Goal: Navigation & Orientation: Understand site structure

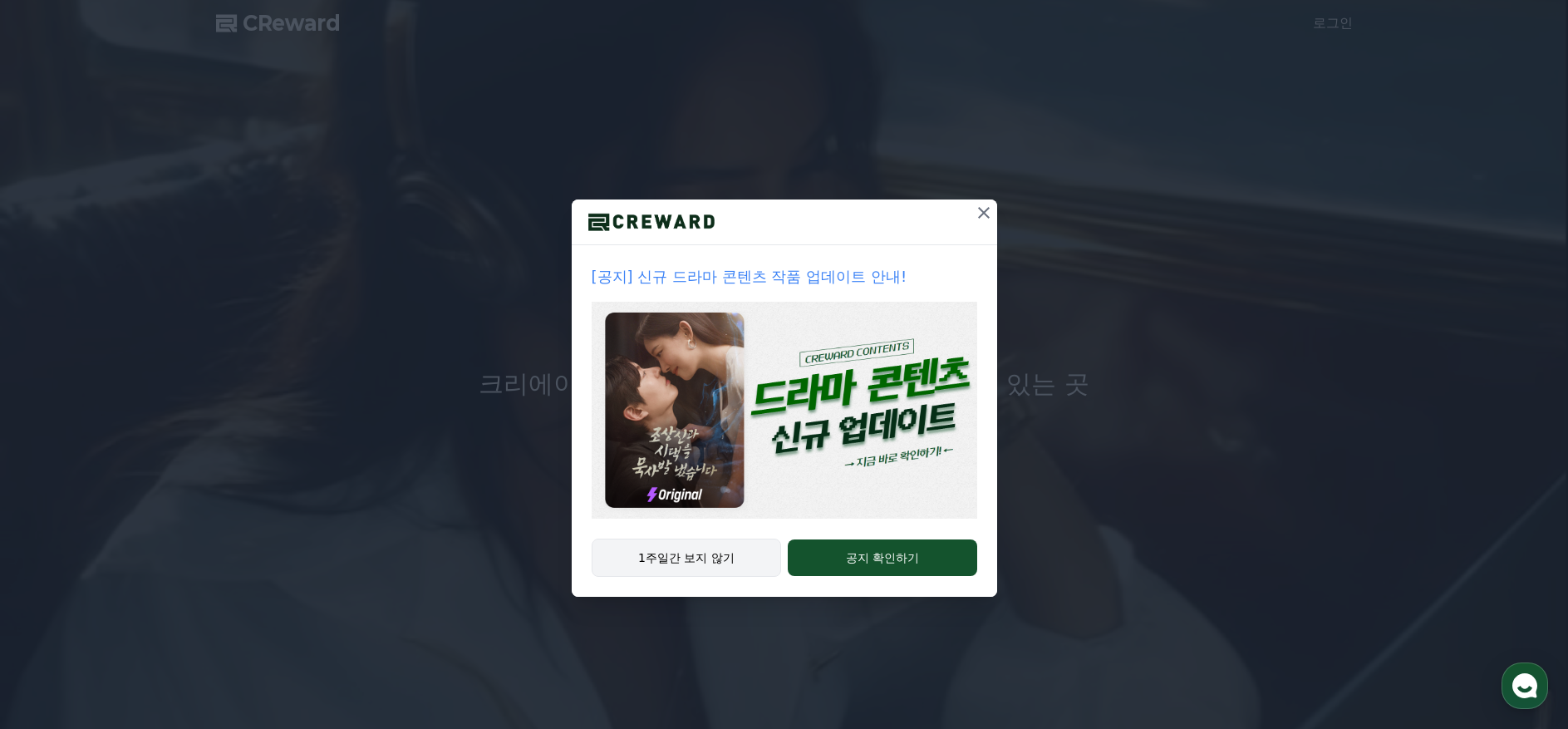
click at [698, 559] on button "1주일간 보지 않기" at bounding box center [687, 558] width 191 height 38
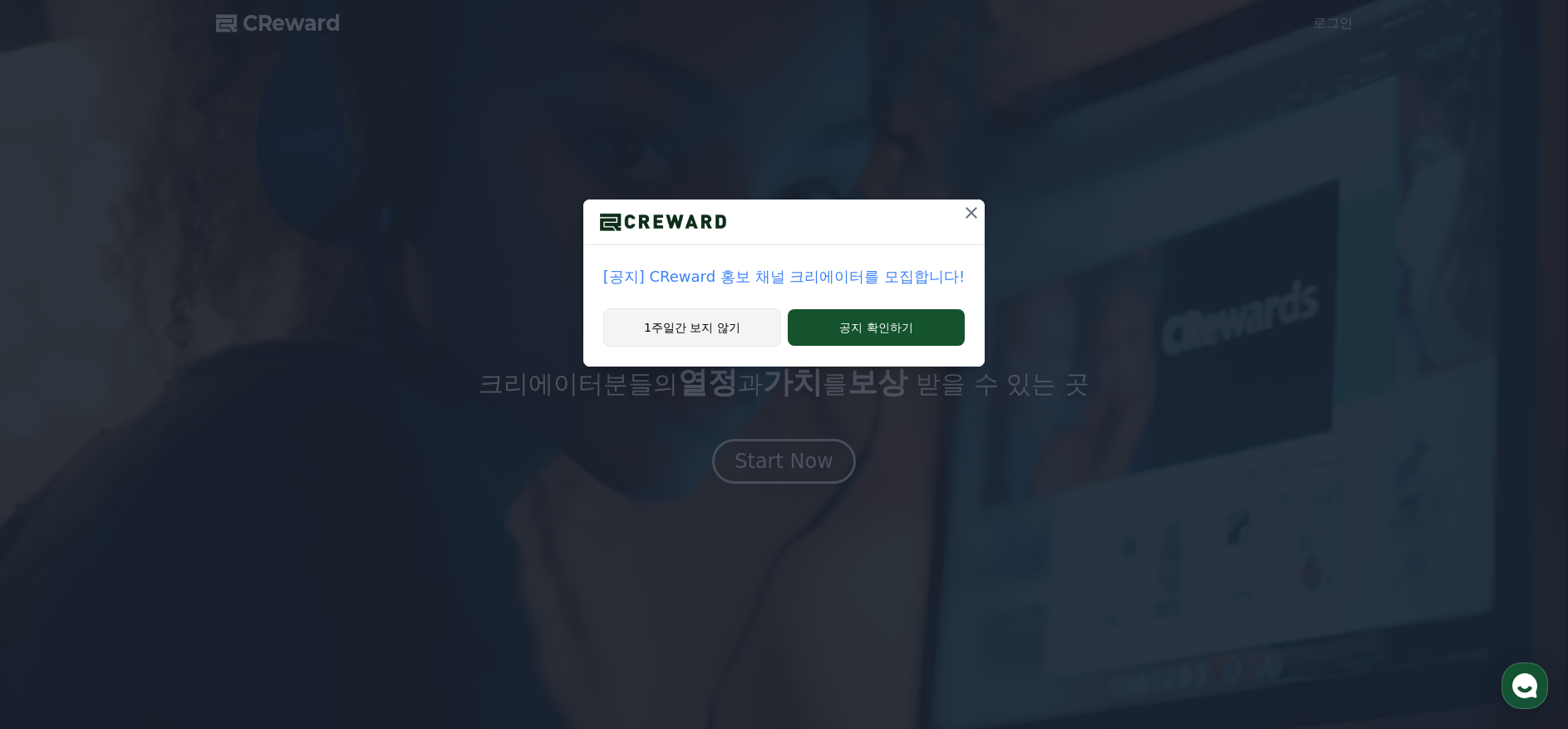
click at [721, 330] on button "1주일간 보지 않기" at bounding box center [691, 328] width 177 height 38
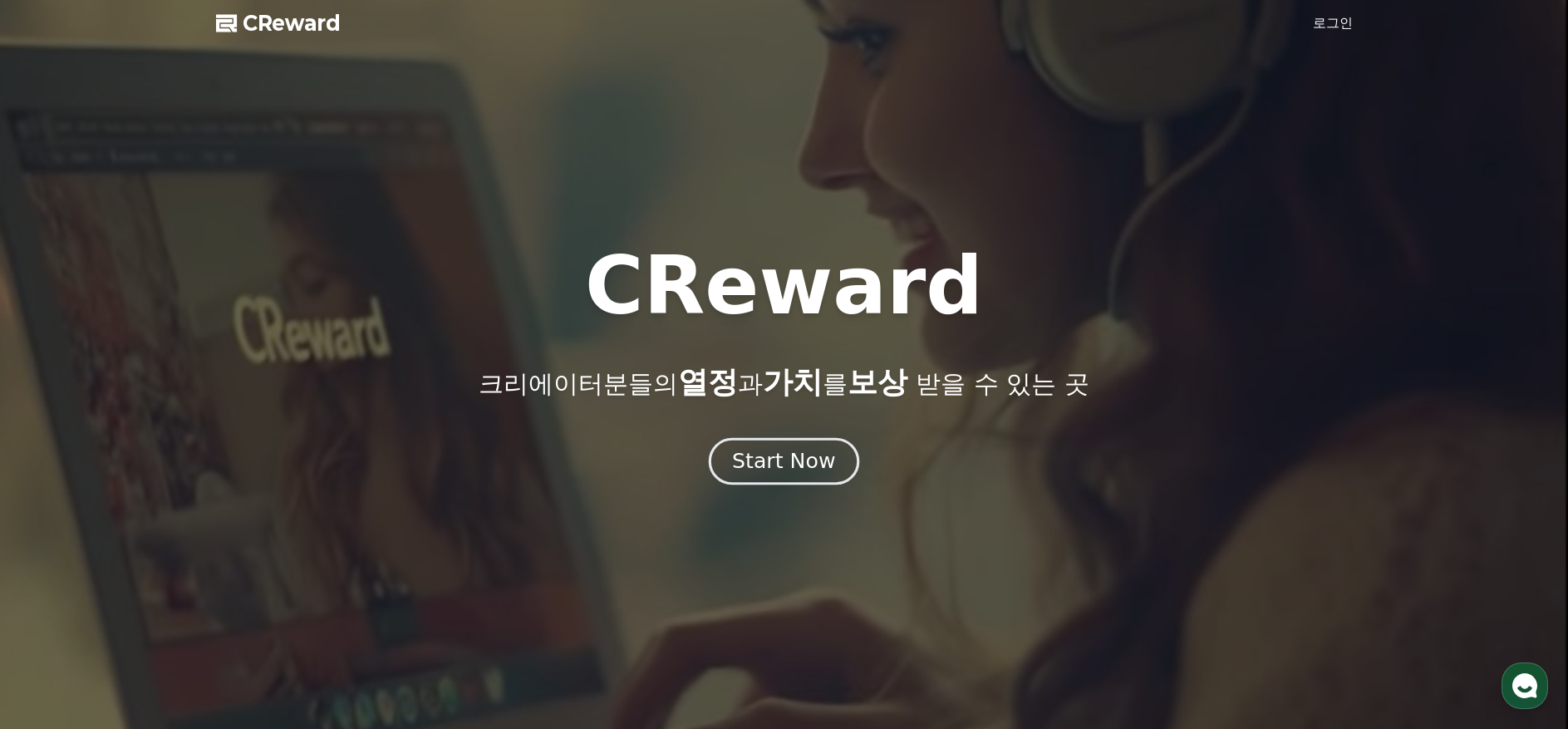
click at [783, 467] on div "Start Now" at bounding box center [784, 461] width 103 height 28
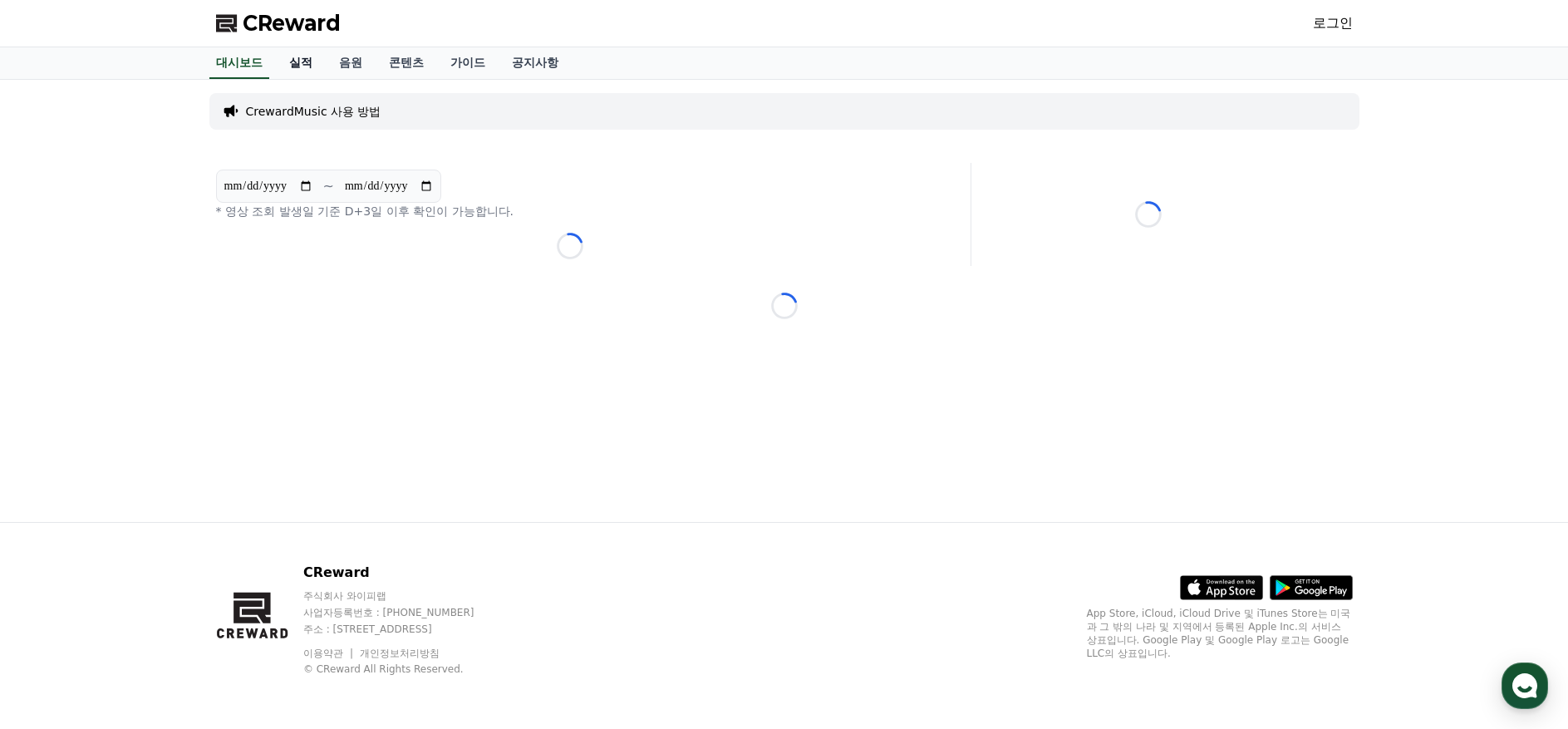
click at [306, 59] on link "실적" at bounding box center [301, 63] width 50 height 31
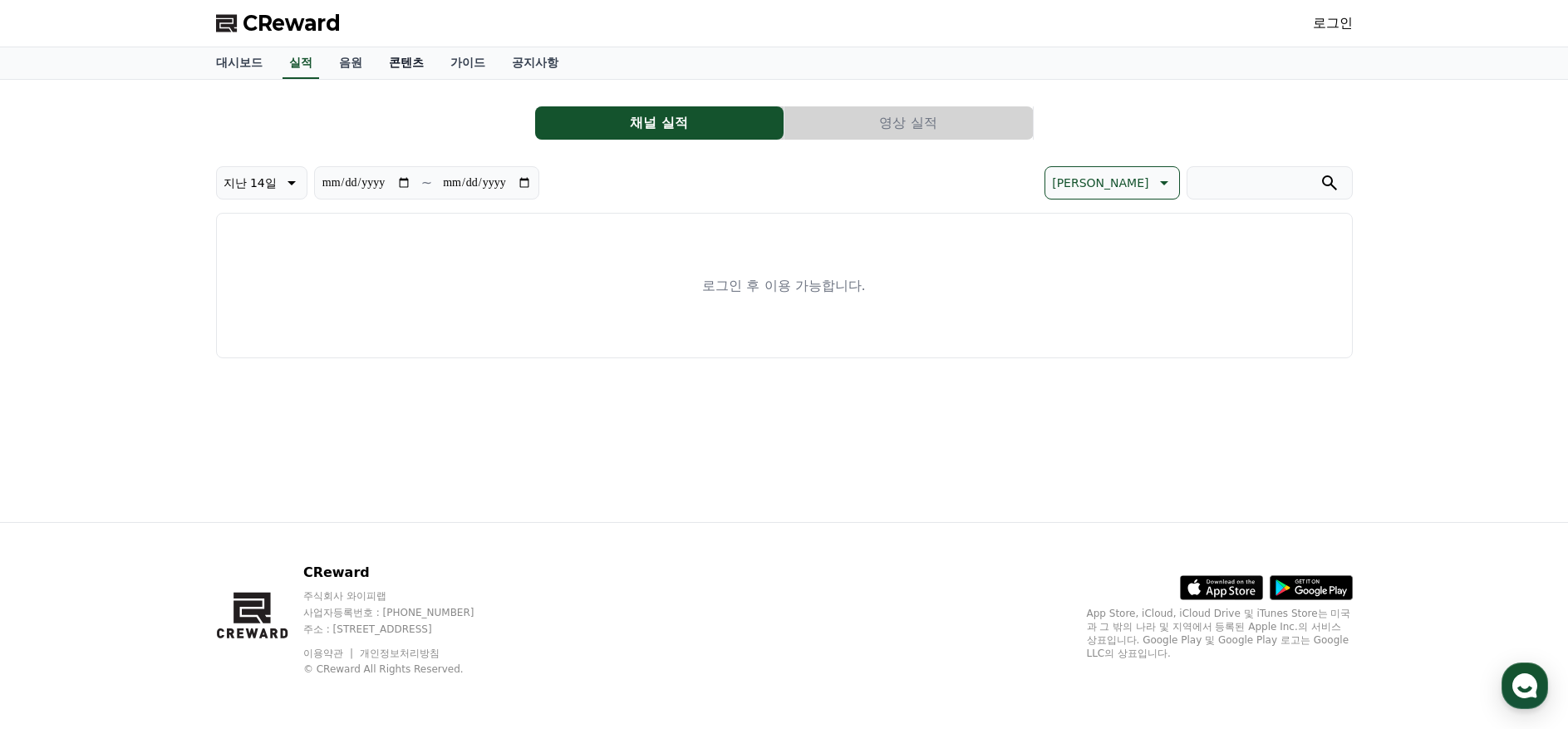
drag, startPoint x: 347, startPoint y: 64, endPoint x: 392, endPoint y: 60, distance: 45.2
click at [348, 64] on link "음원" at bounding box center [350, 63] width 50 height 31
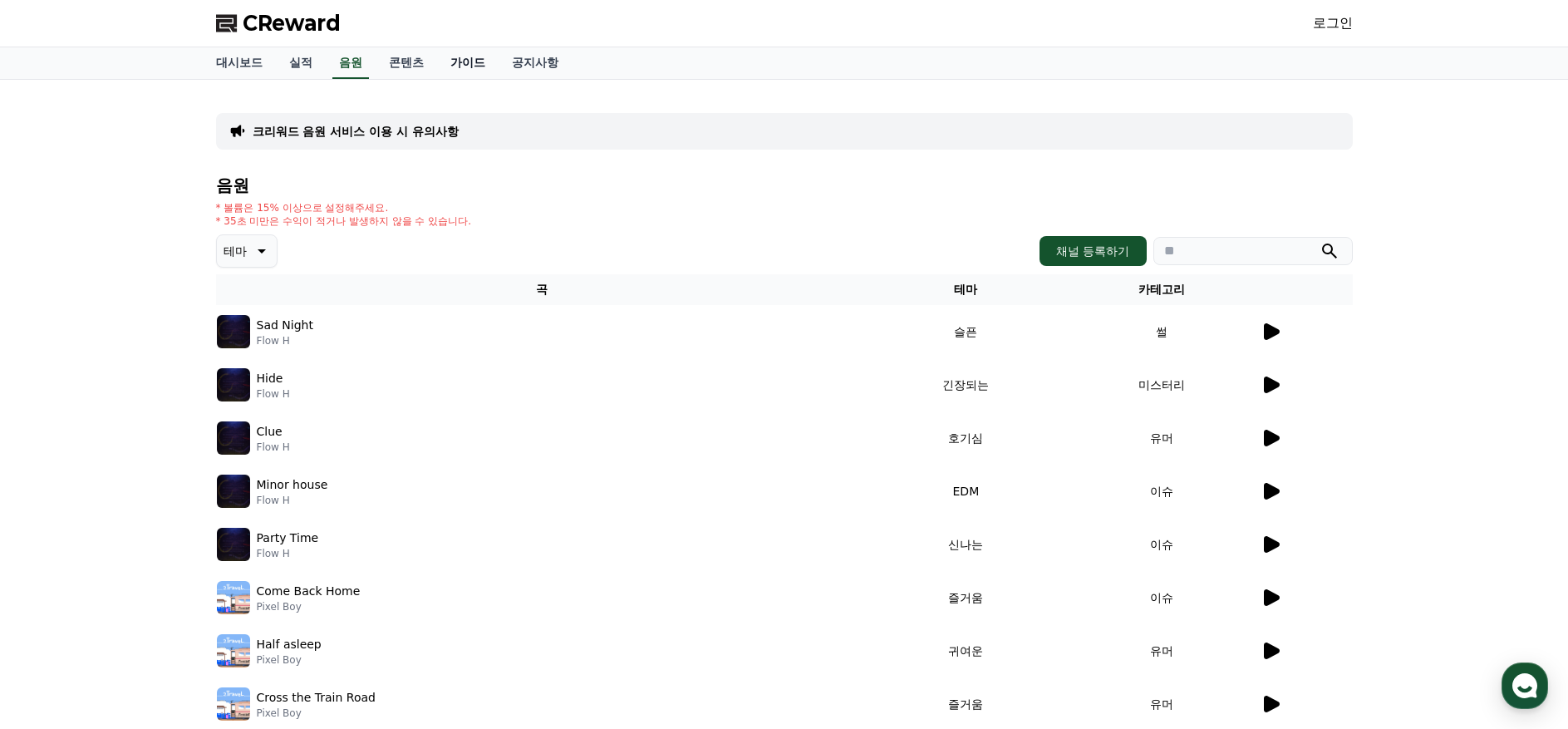
drag, startPoint x: 422, startPoint y: 59, endPoint x: 458, endPoint y: 59, distance: 36.0
click at [423, 59] on link "콘텐츠" at bounding box center [406, 63] width 61 height 31
click at [474, 59] on link "가이드" at bounding box center [468, 63] width 61 height 31
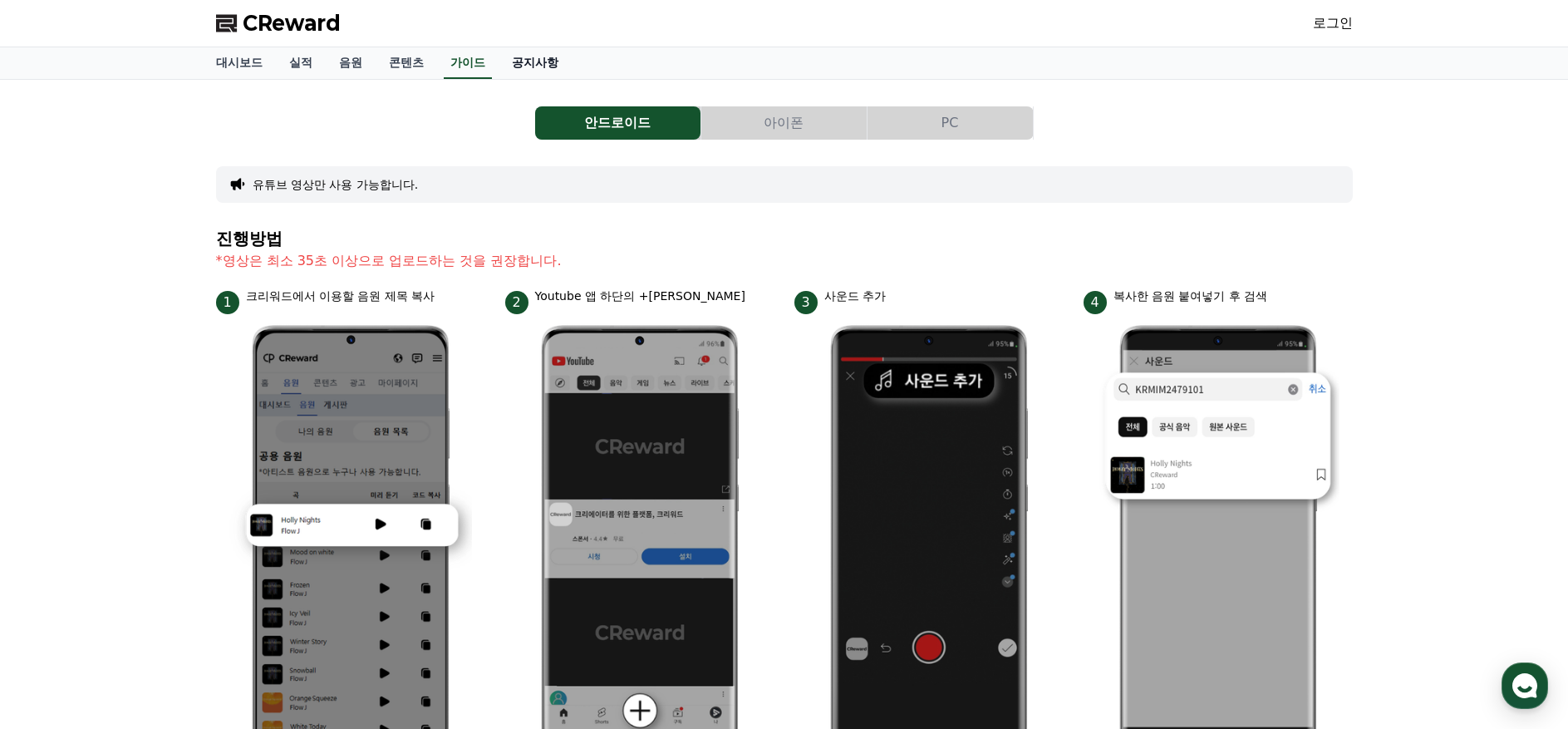
click at [540, 59] on link "공지사항" at bounding box center [535, 63] width 73 height 31
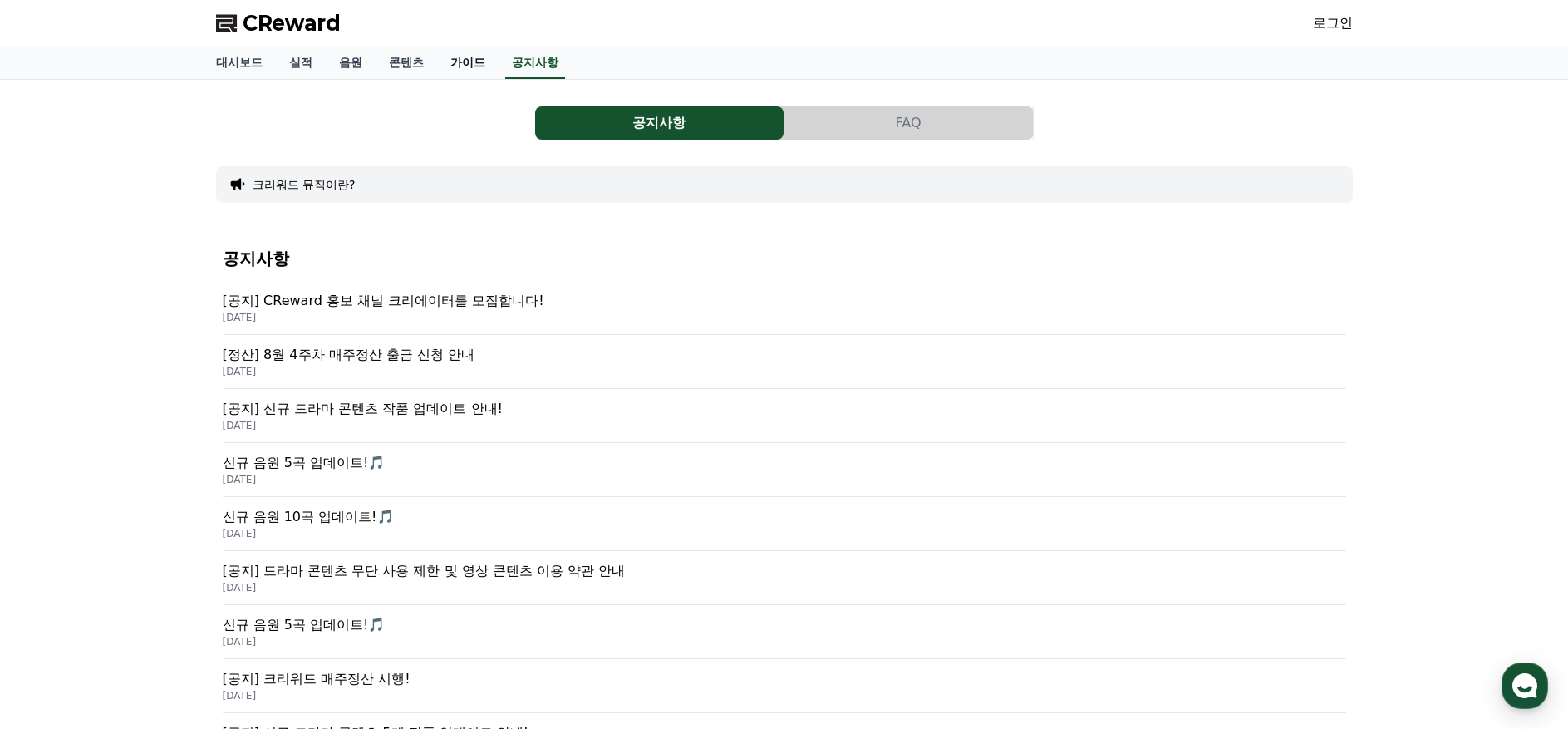
click at [471, 65] on link "가이드" at bounding box center [468, 63] width 61 height 31
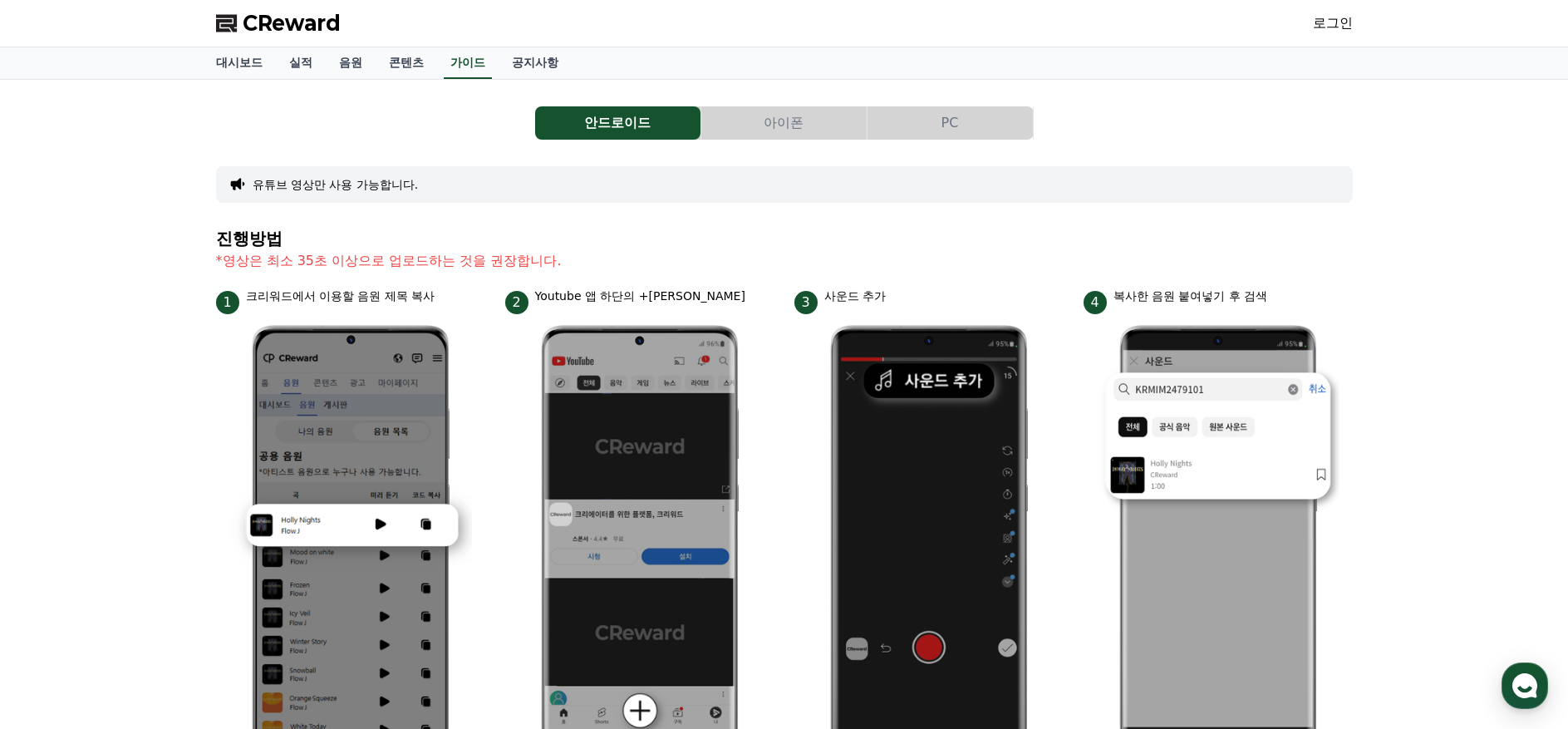
click at [821, 122] on button "아이폰" at bounding box center [783, 123] width 165 height 33
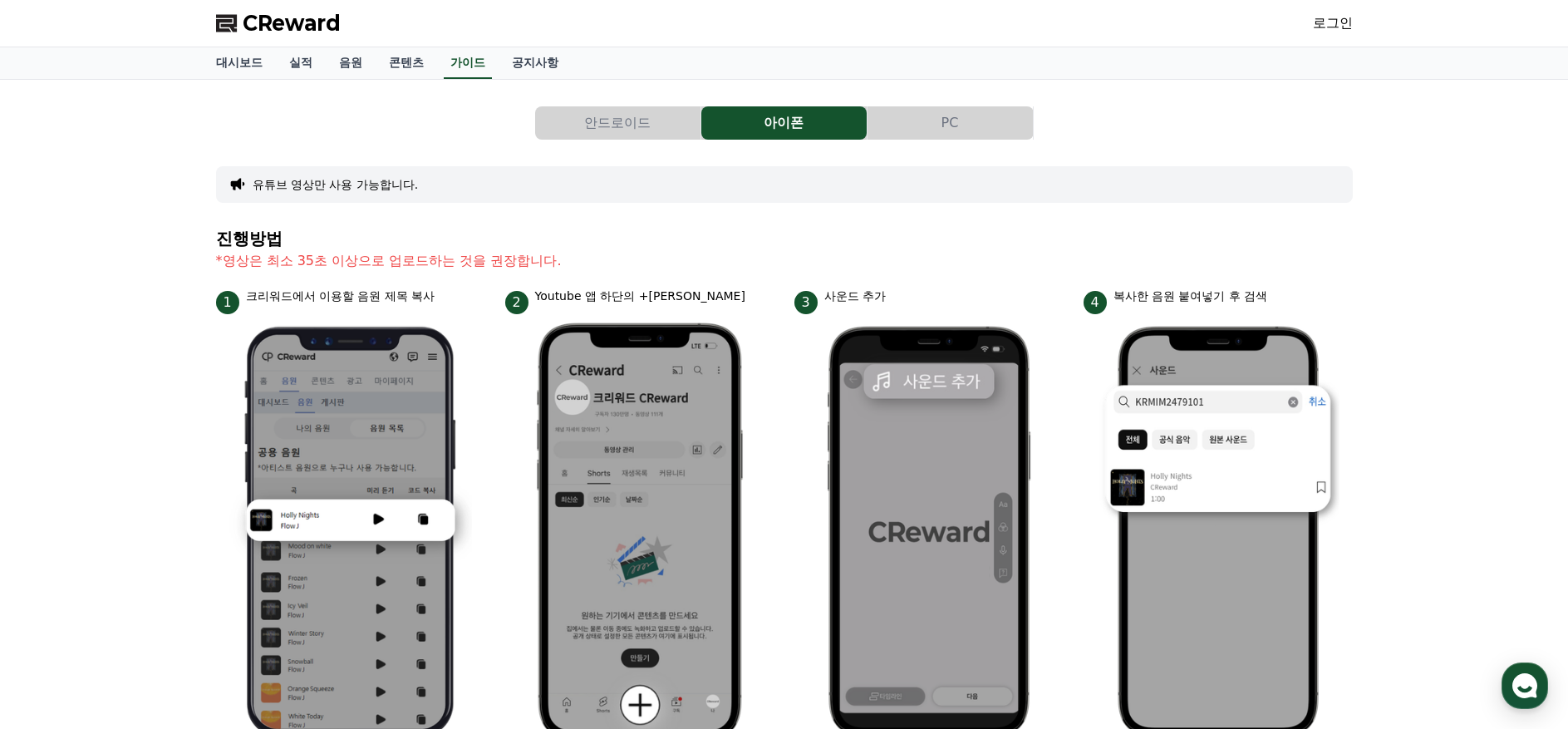
click at [940, 129] on button "PC" at bounding box center [950, 123] width 165 height 33
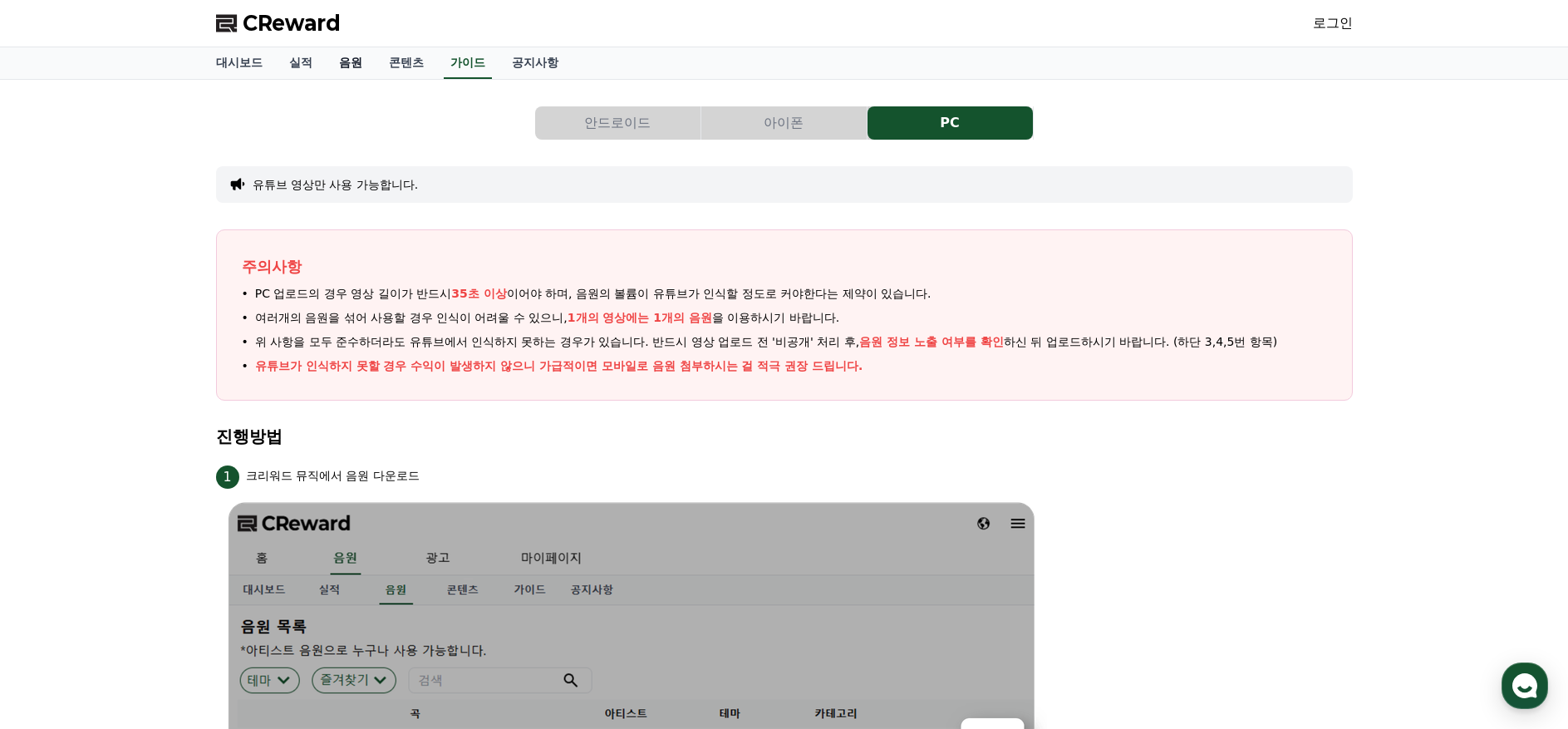
click at [353, 54] on link "음원" at bounding box center [350, 63] width 50 height 31
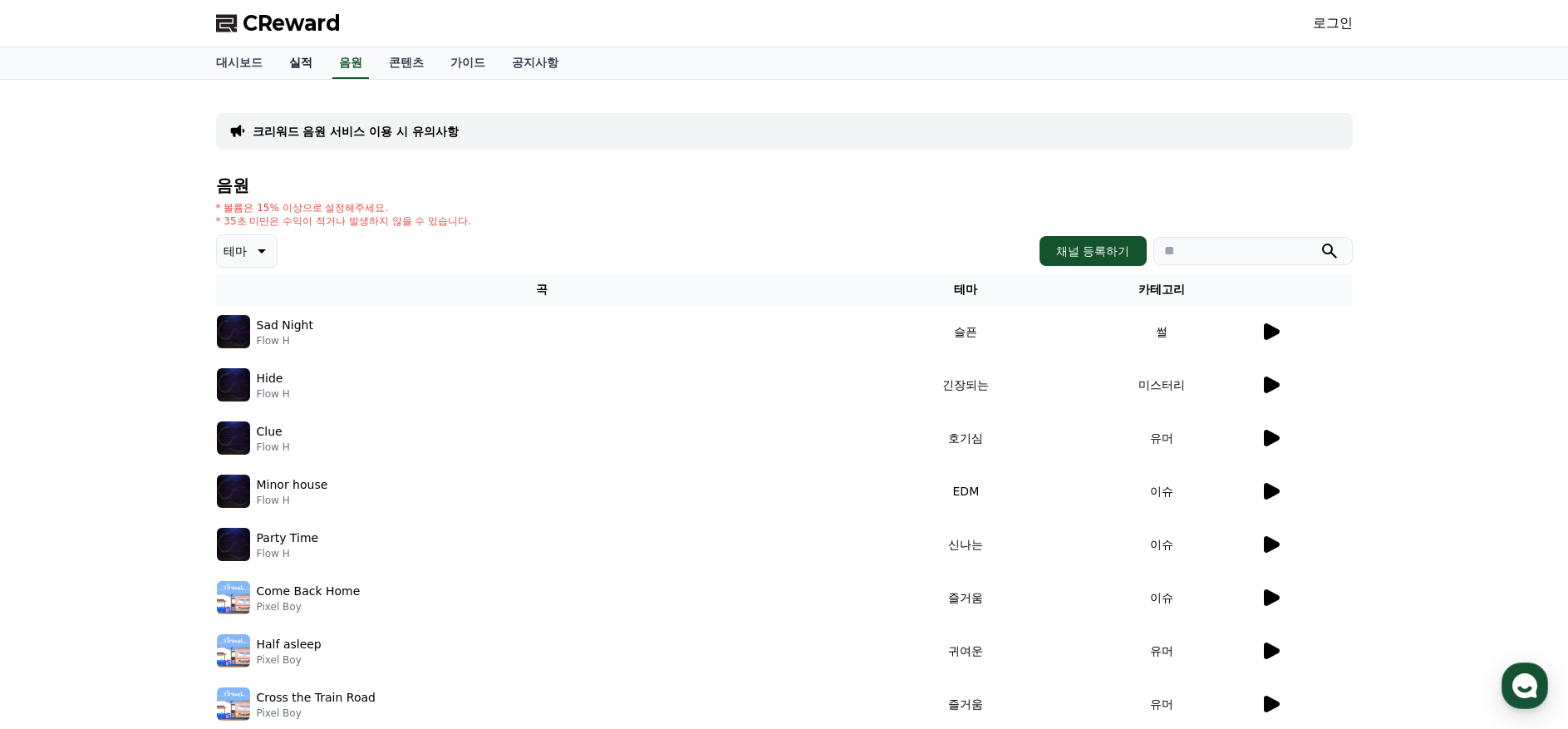
click at [296, 66] on link "실적" at bounding box center [301, 63] width 50 height 31
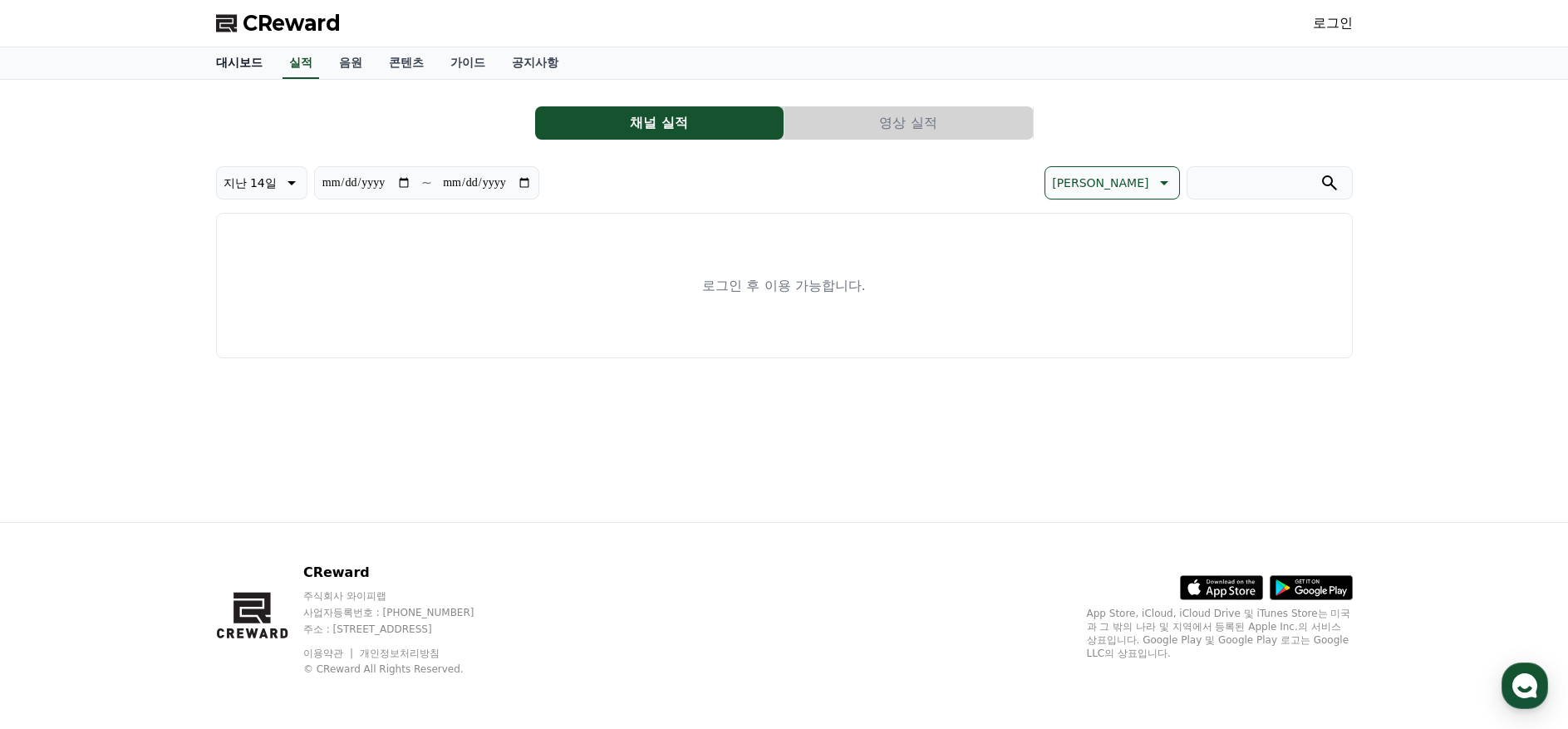
click at [243, 73] on link "대시보드" at bounding box center [239, 63] width 73 height 31
